Goal: Information Seeking & Learning: Learn about a topic

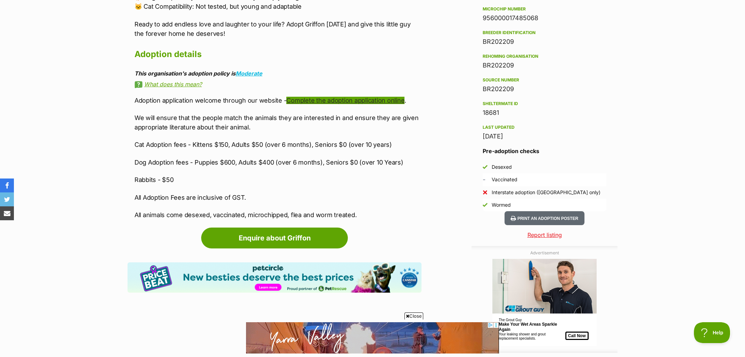
click at [326, 98] on link "Complete the adoption application online" at bounding box center [345, 100] width 118 height 7
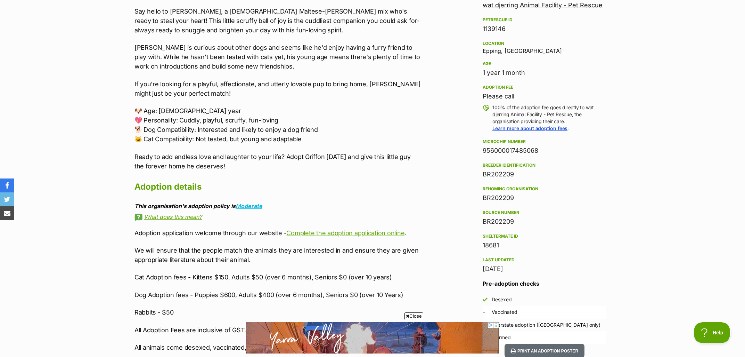
scroll to position [373, 0]
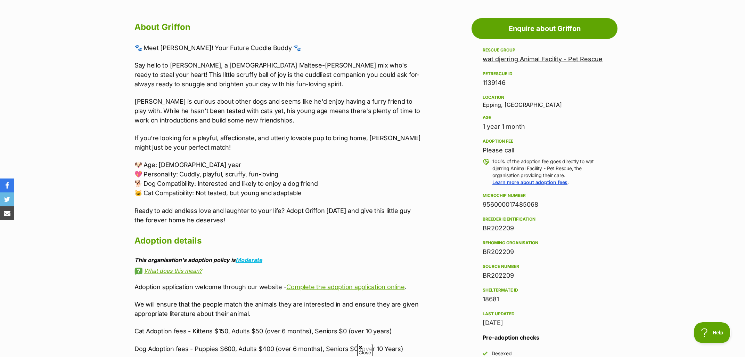
click at [505, 58] on link "wat djerring Animal Facility - Pet Rescue" at bounding box center [543, 58] width 120 height 7
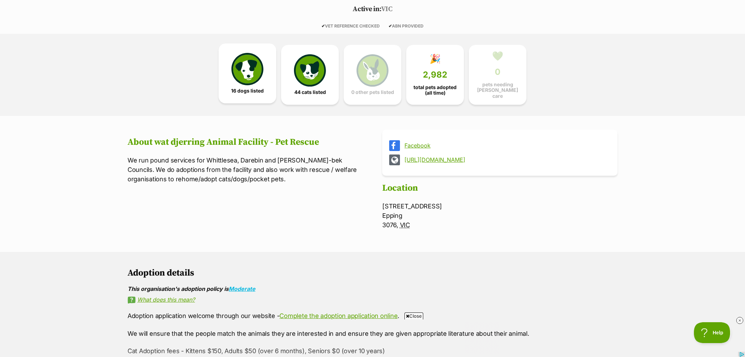
click at [239, 64] on img at bounding box center [247, 69] width 32 height 32
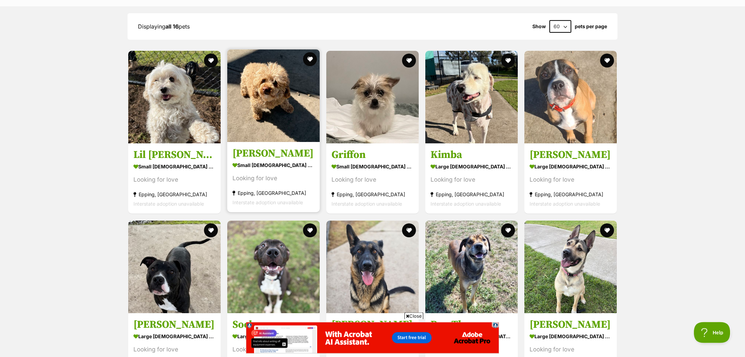
click at [254, 105] on img at bounding box center [273, 96] width 92 height 92
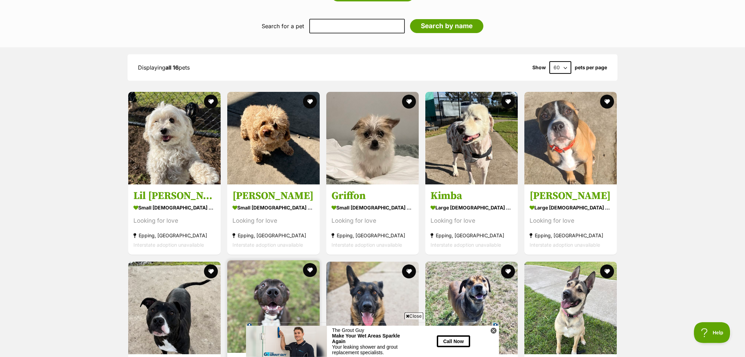
scroll to position [569, 0]
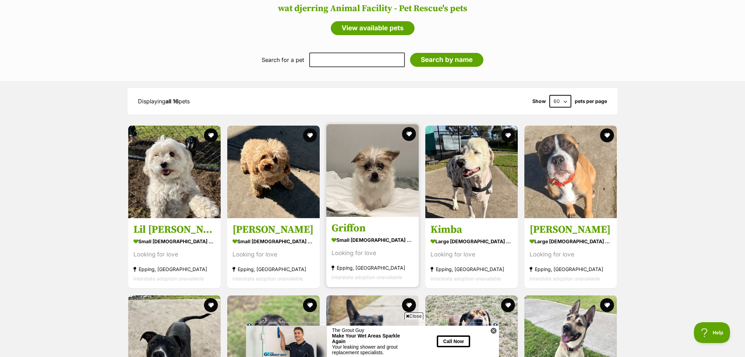
click at [362, 163] on img at bounding box center [372, 170] width 92 height 92
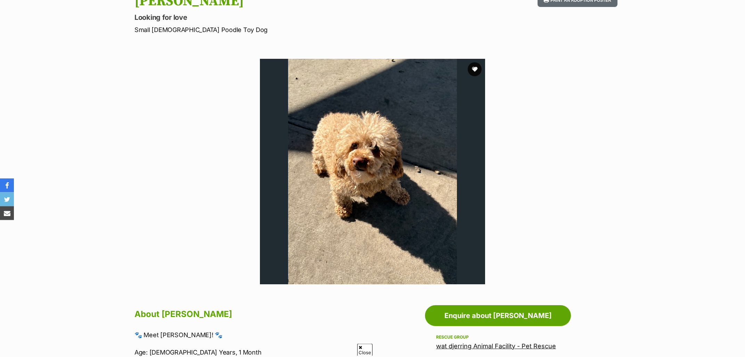
scroll to position [149, 0]
